Goal: Transaction & Acquisition: Purchase product/service

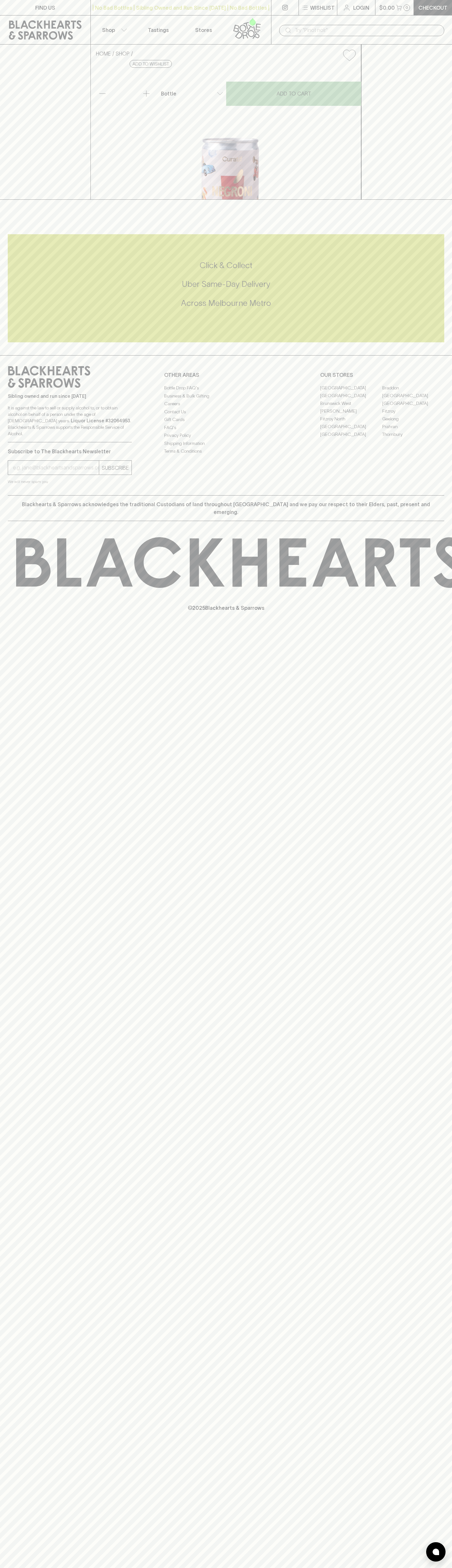
click at [116, 28] on button "Shop" at bounding box center [113, 29] width 45 height 29
click at [442, 1553] on div at bounding box center [436, 1552] width 19 height 19
click at [91, 1567] on html "FIND US | No Bad Bottles | Sibling Owned and Run Since [DATE] | No Bad Bottles …" at bounding box center [226, 784] width 452 height 1568
click at [16, 2] on div at bounding box center [226, 784] width 452 height 1568
